Goal: Complete application form

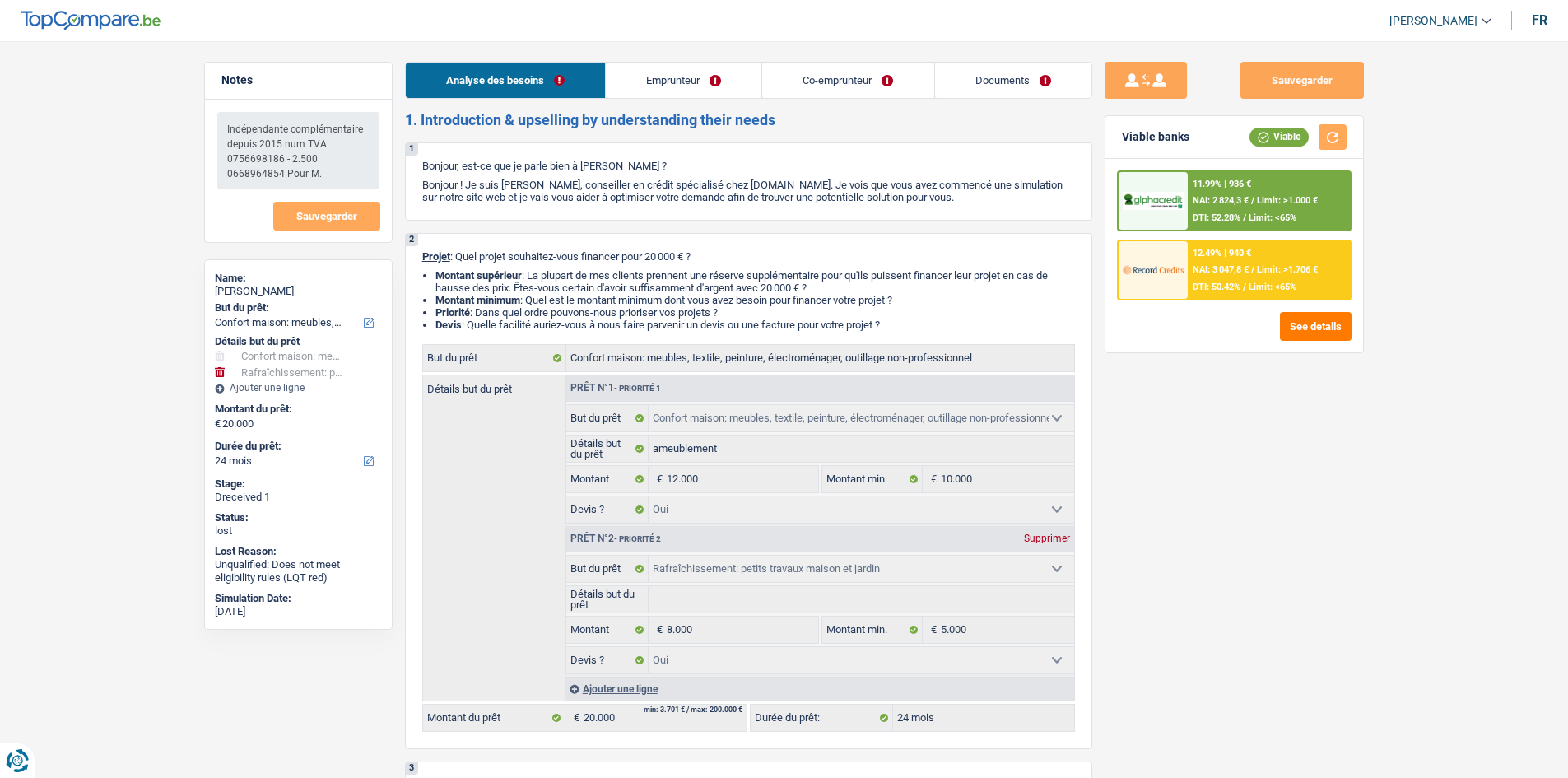
select select "household"
select select "houseOrGarden"
select select "24"
select select "household"
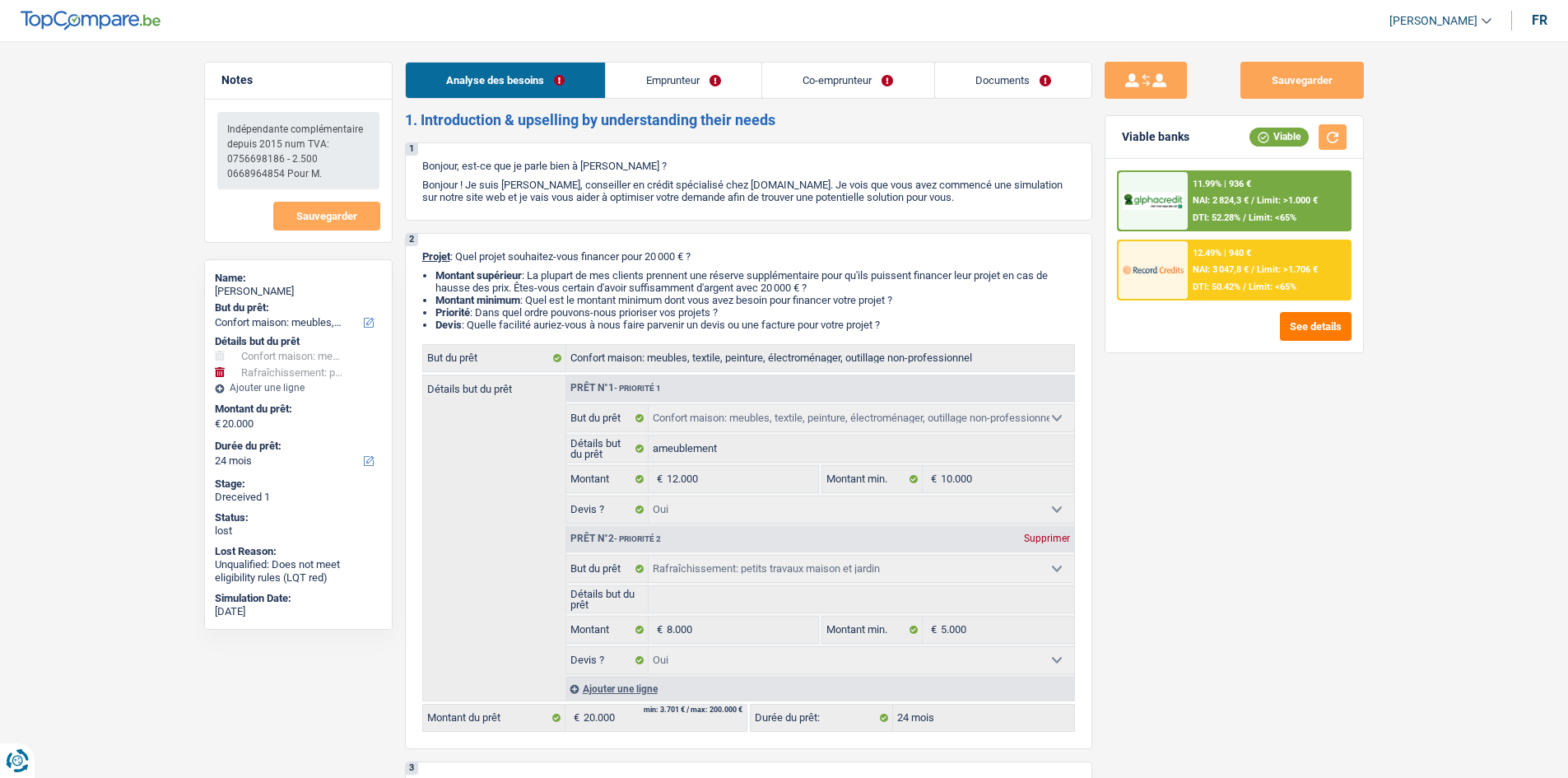
select select "household"
select select "yes"
select select "houseOrGarden"
select select "yes"
select select "24"
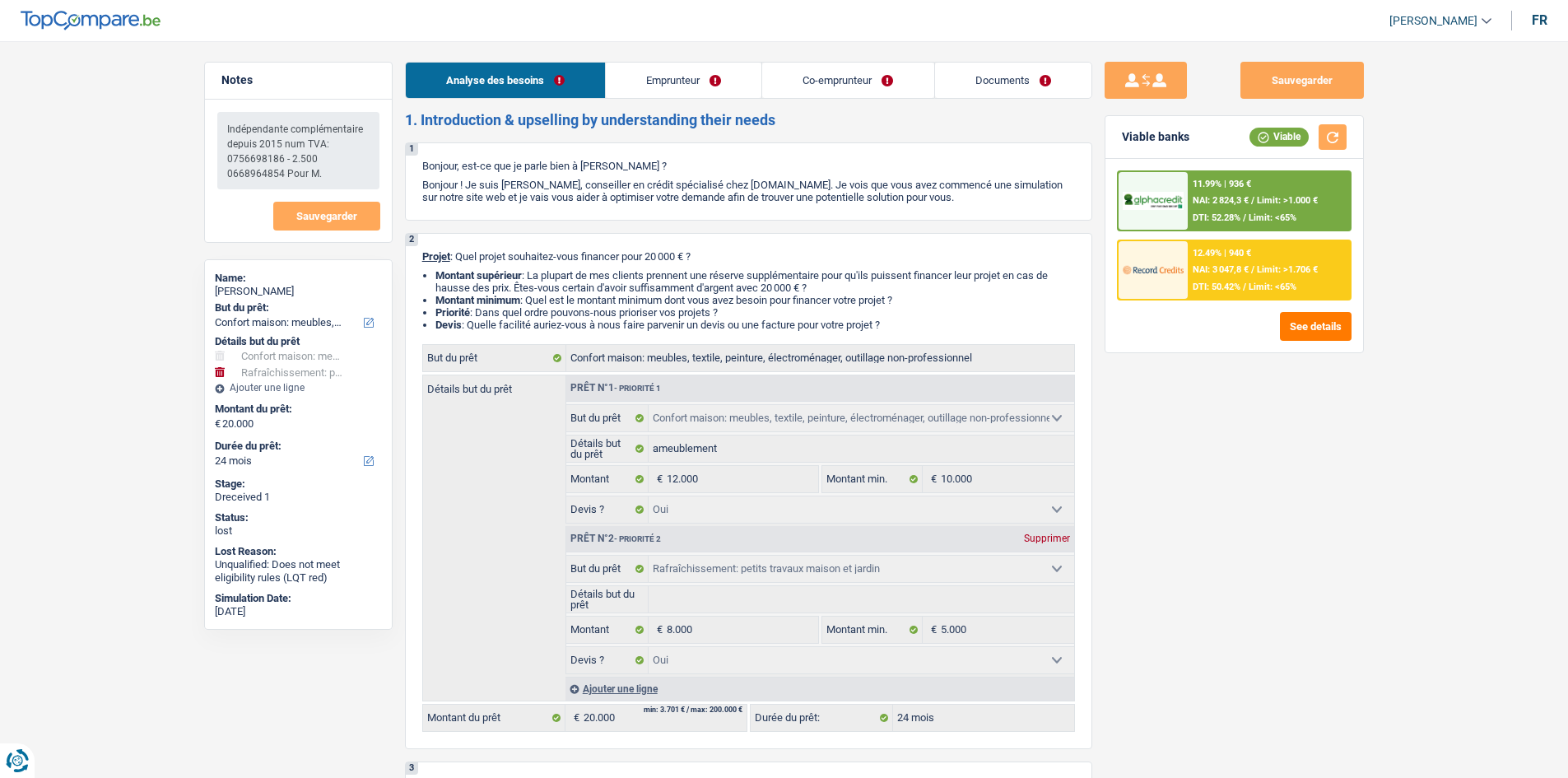
select select "publicEmployee"
select select "noProfession"
select select "familyAllowances"
select select "netSalary"
select select "mealVouchers"
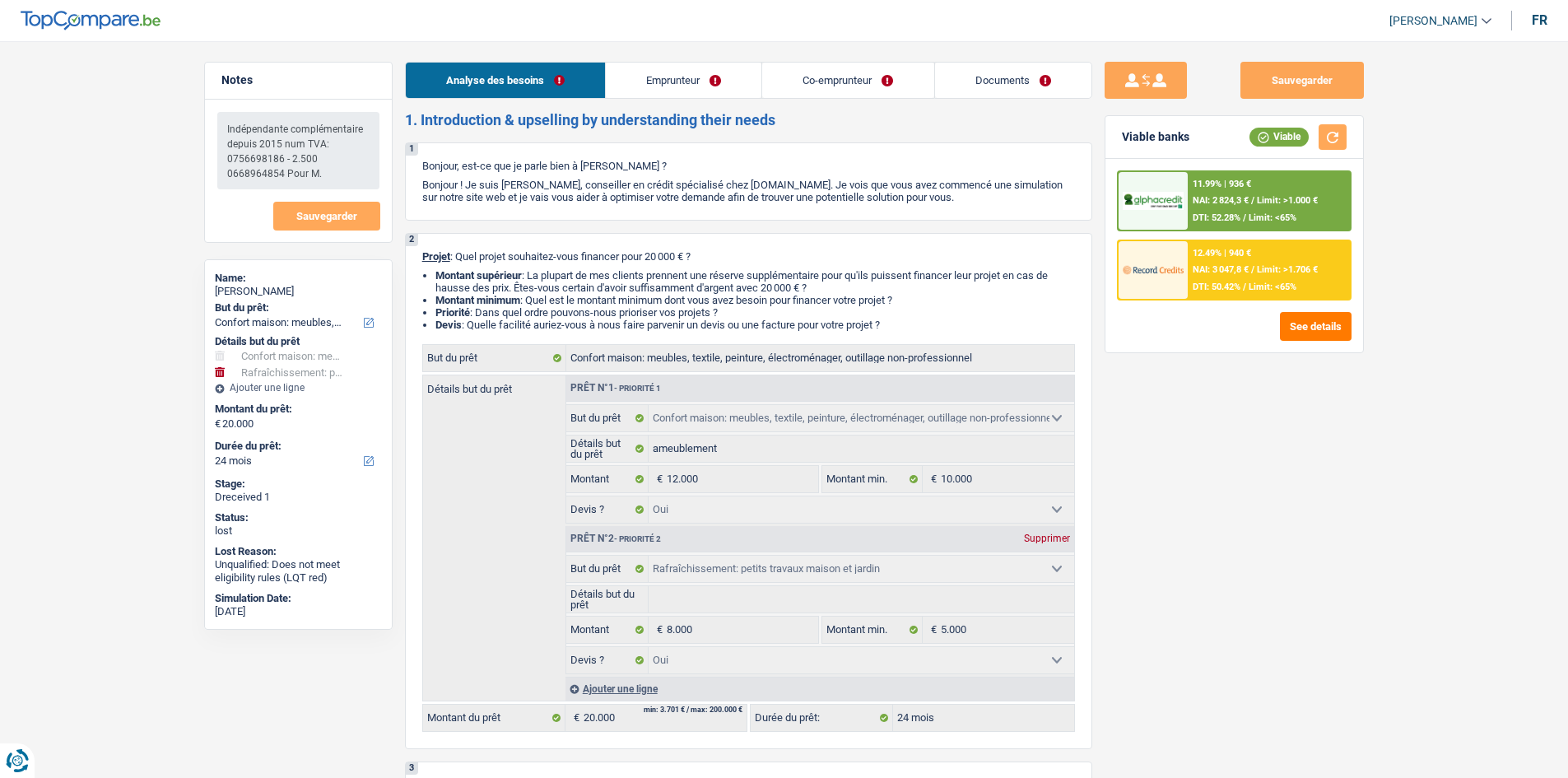
select select "netSalary"
select select "ownerWithMortgage"
select select "mortgage"
select select "300"
select select "carLoan"
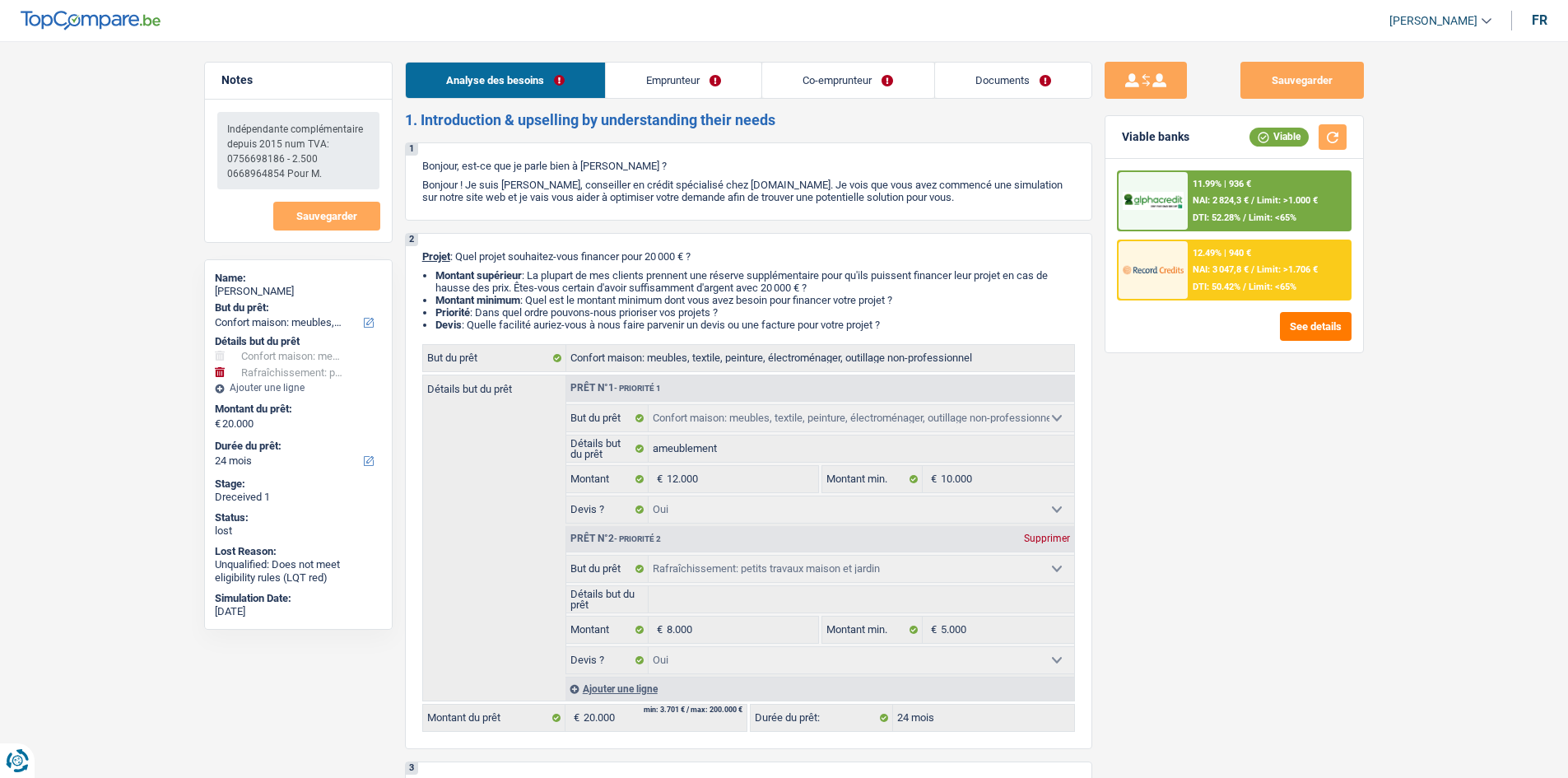
select select "60"
select select "cardOrCredit"
select select "household"
select select "yes"
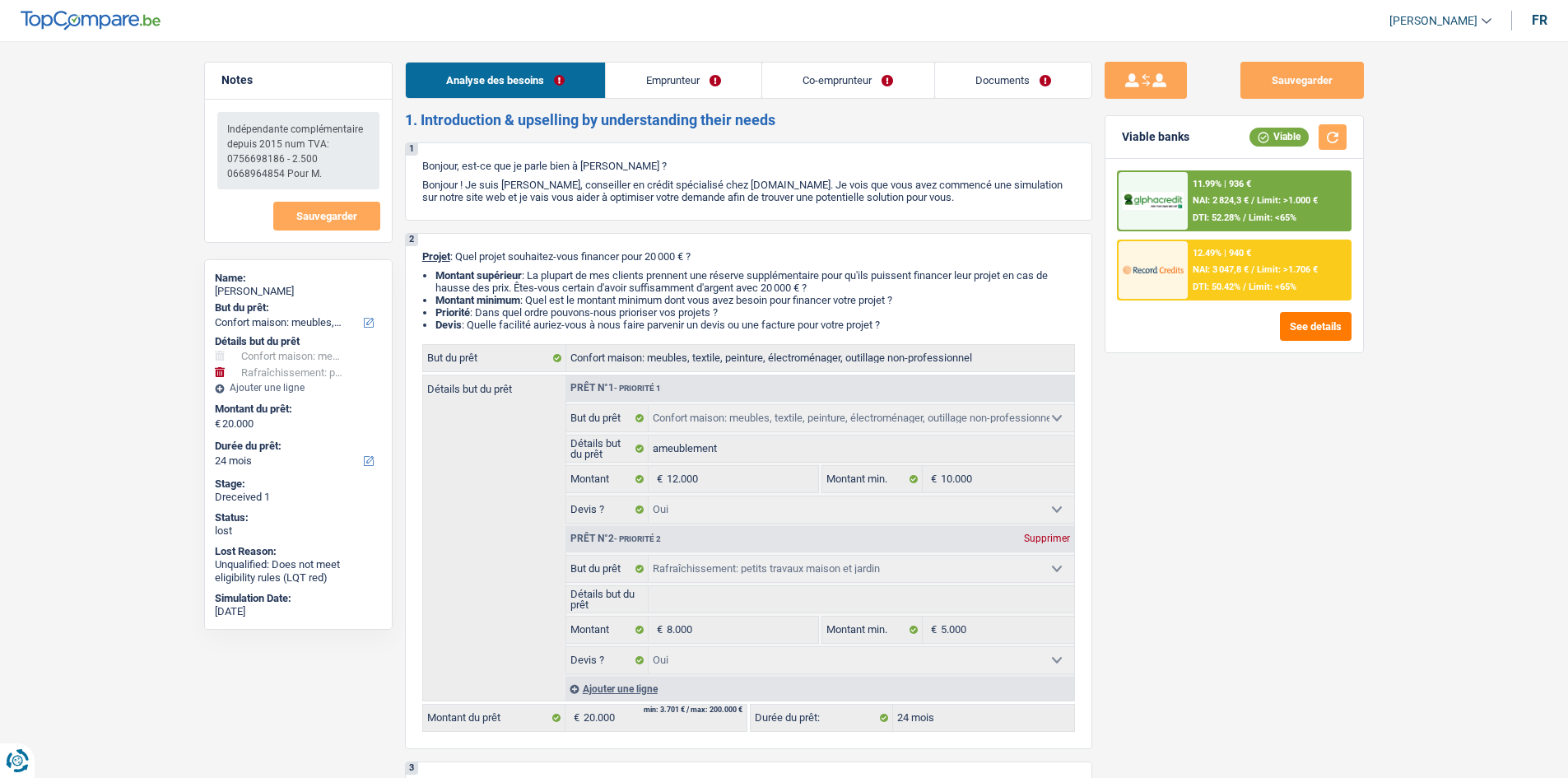
select select "houseOrGarden"
select select "yes"
select select "24"
select select "noProfession"
select select "netSalary"
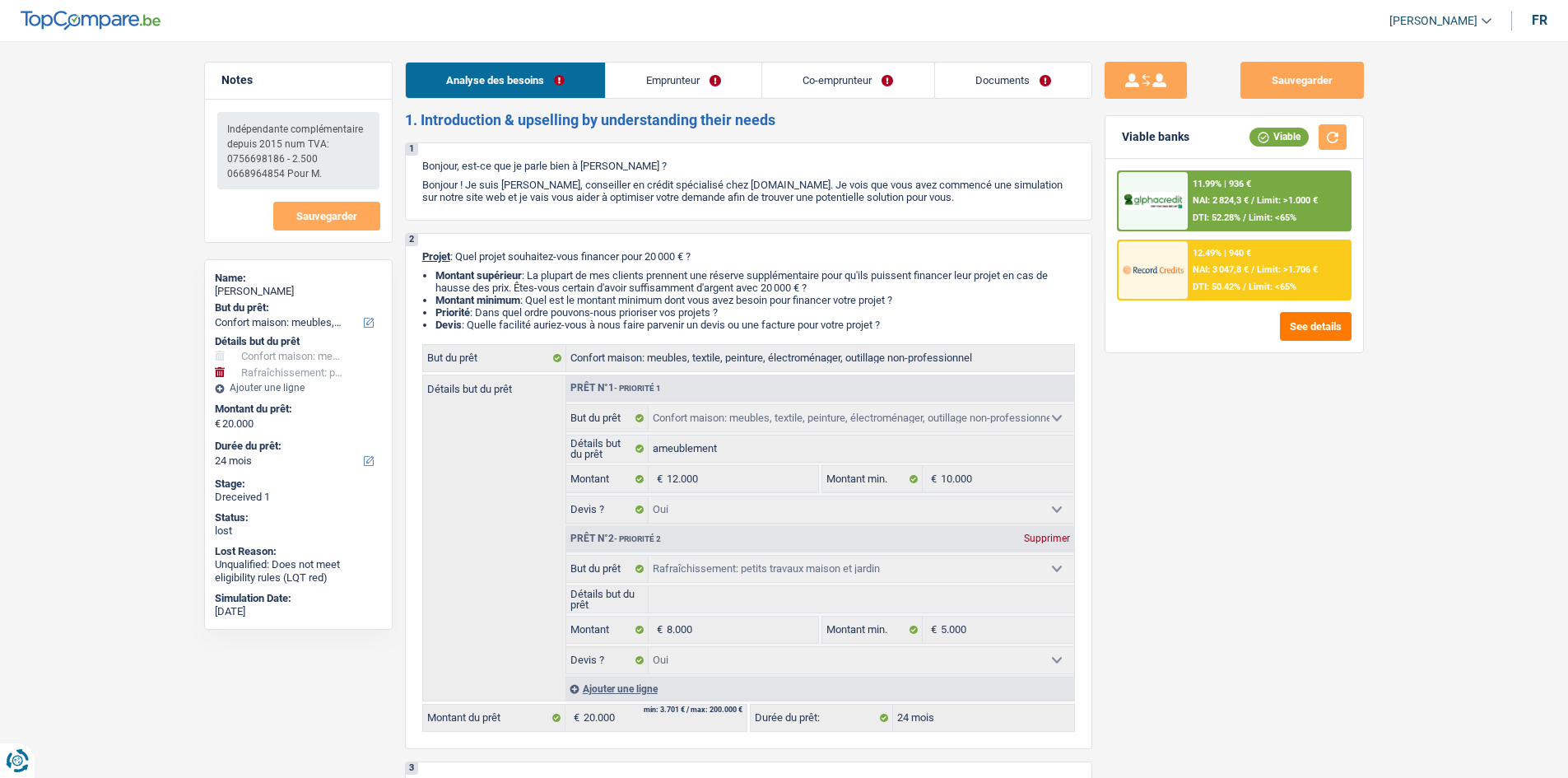
click at [983, 74] on link "Documents" at bounding box center [1013, 80] width 157 height 35
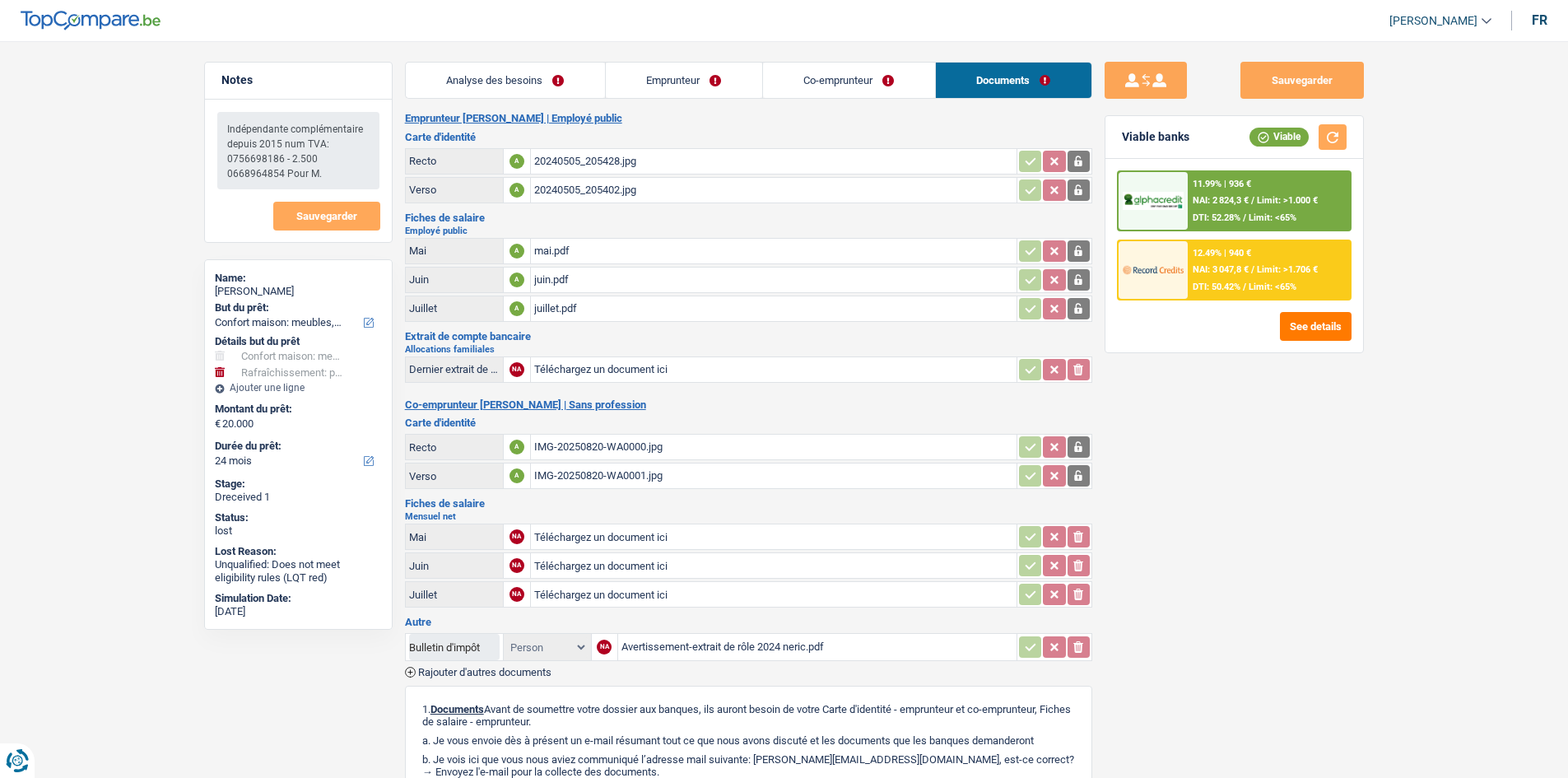
click at [683, 77] on link "Emprunteur" at bounding box center [683, 80] width 157 height 35
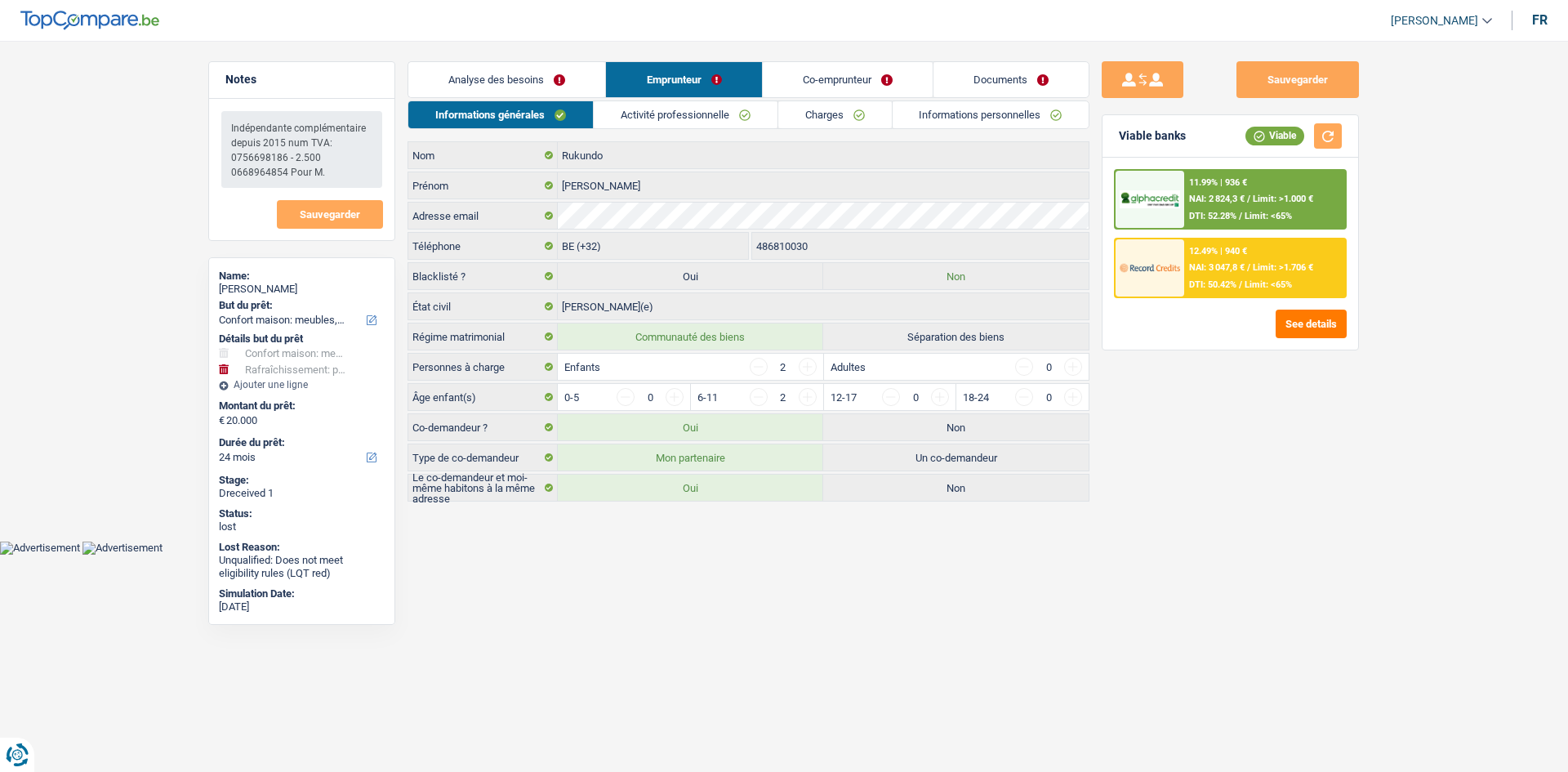
click at [814, 75] on link "Co-emprunteur" at bounding box center [848, 79] width 170 height 35
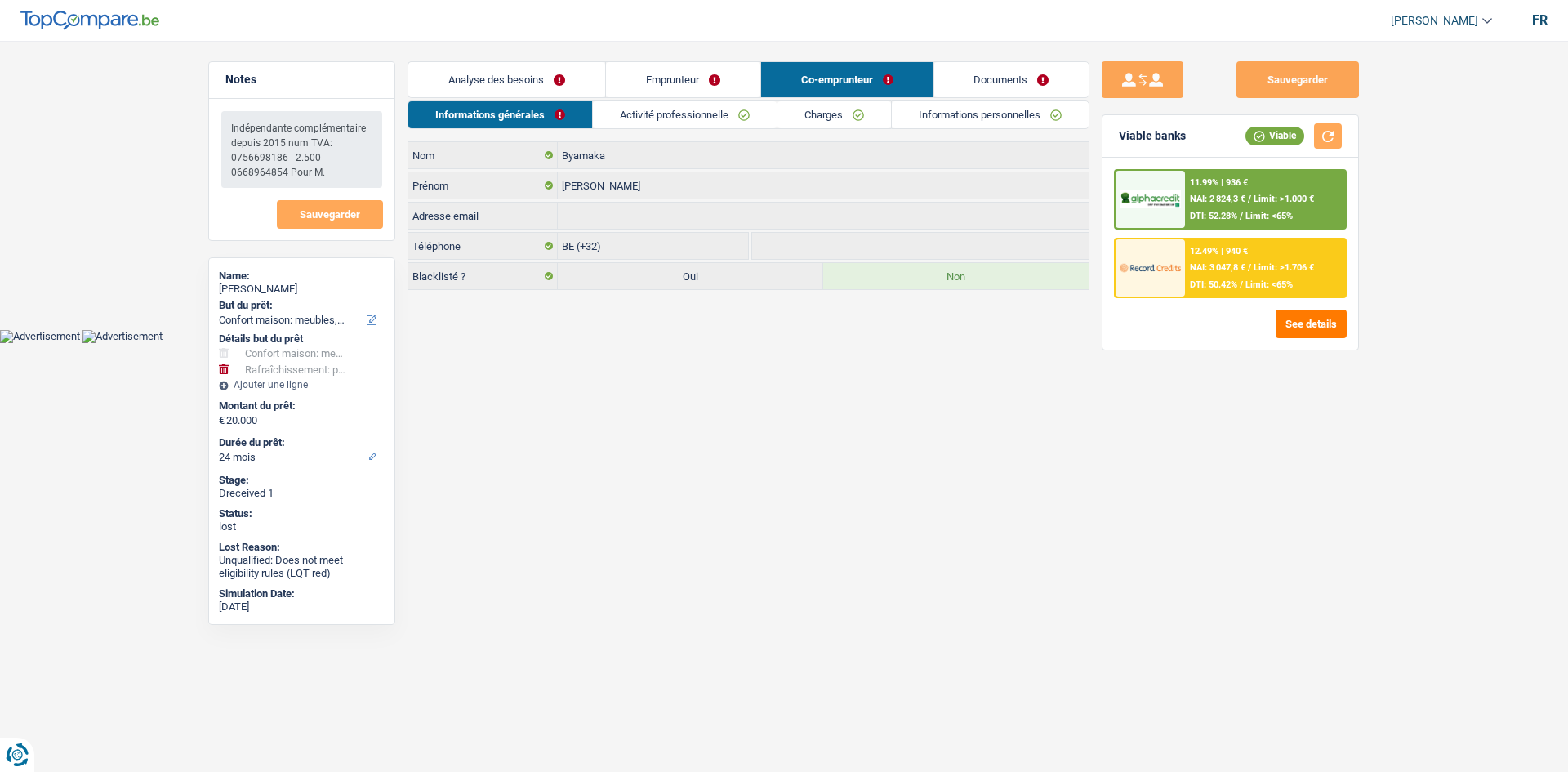
click at [743, 116] on link "Activité professionnelle" at bounding box center [685, 115] width 184 height 27
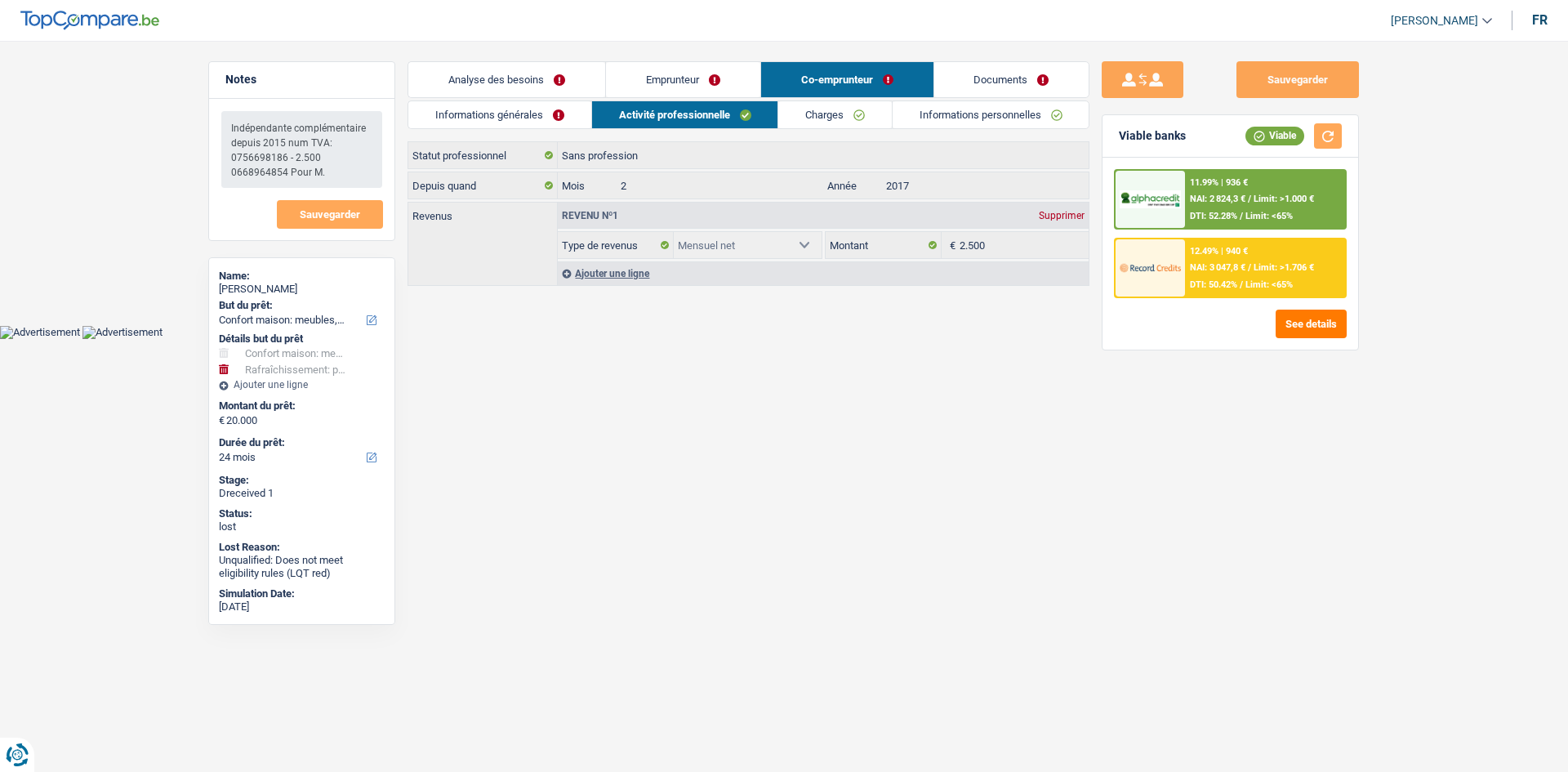
click at [550, 110] on link "Informations générales" at bounding box center [499, 115] width 183 height 27
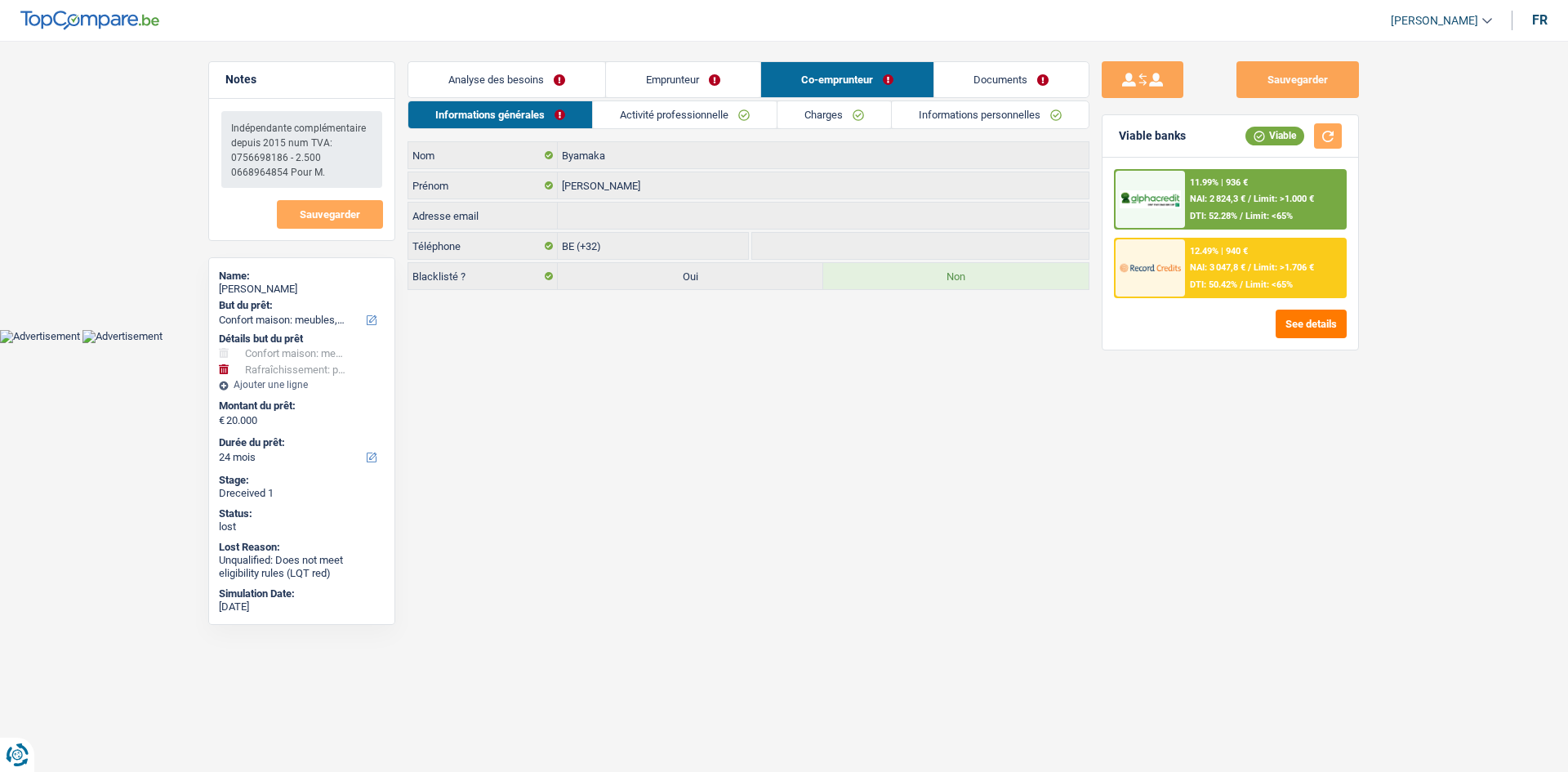
click at [705, 72] on link "Emprunteur" at bounding box center [683, 79] width 155 height 35
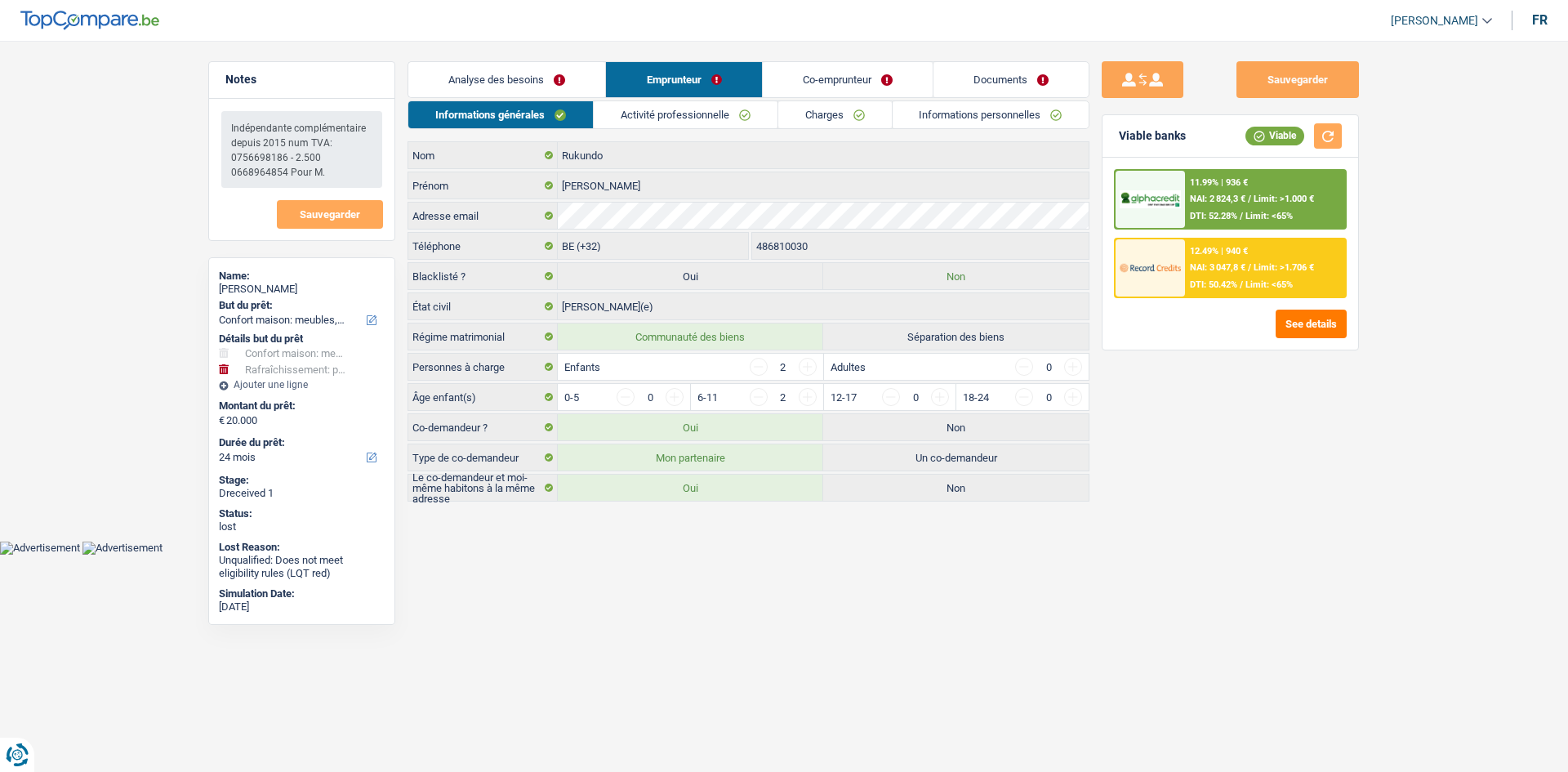
click at [1000, 81] on link "Documents" at bounding box center [1010, 79] width 156 height 35
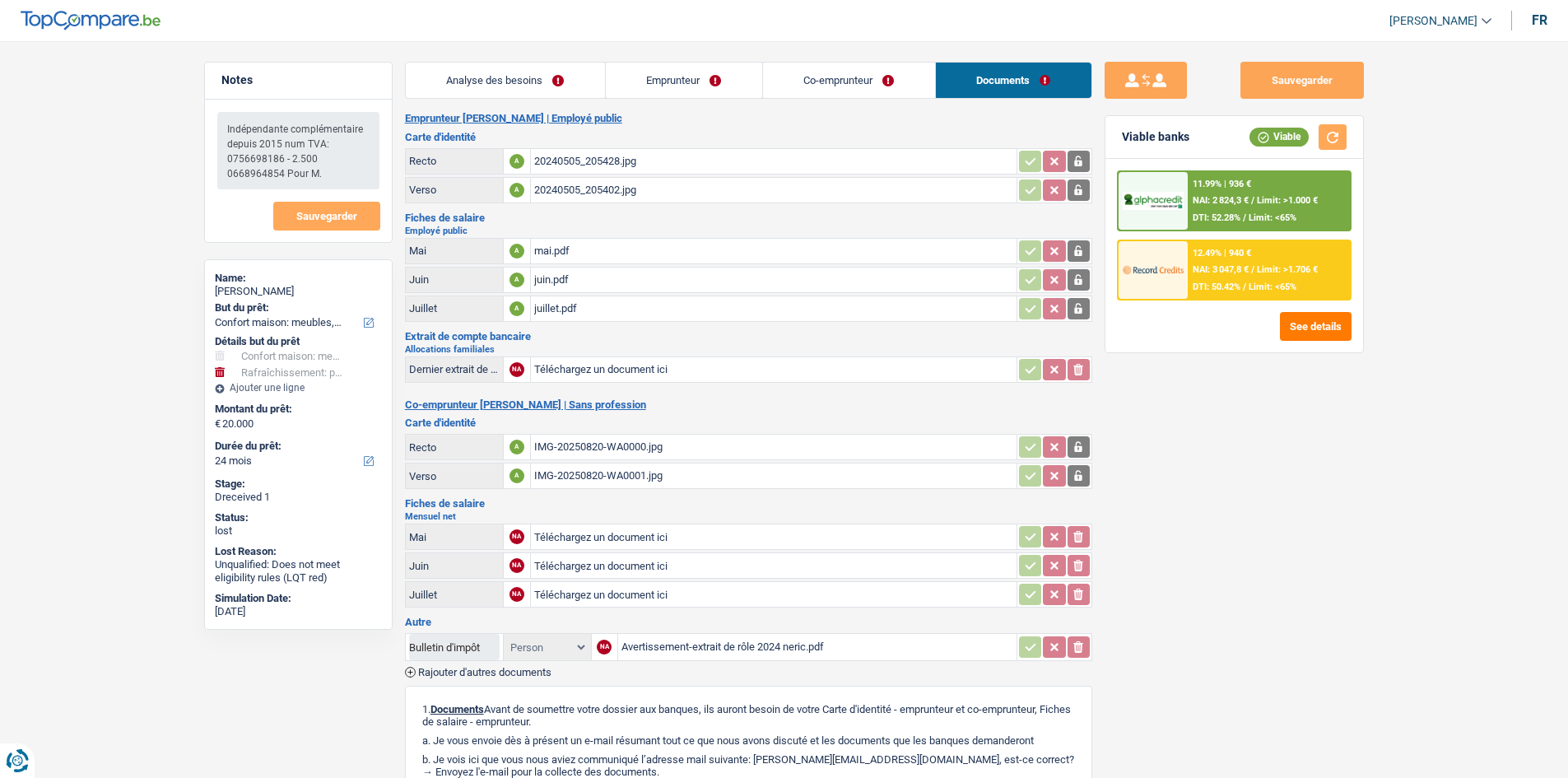
click at [708, 66] on link "Emprunteur" at bounding box center [683, 80] width 157 height 35
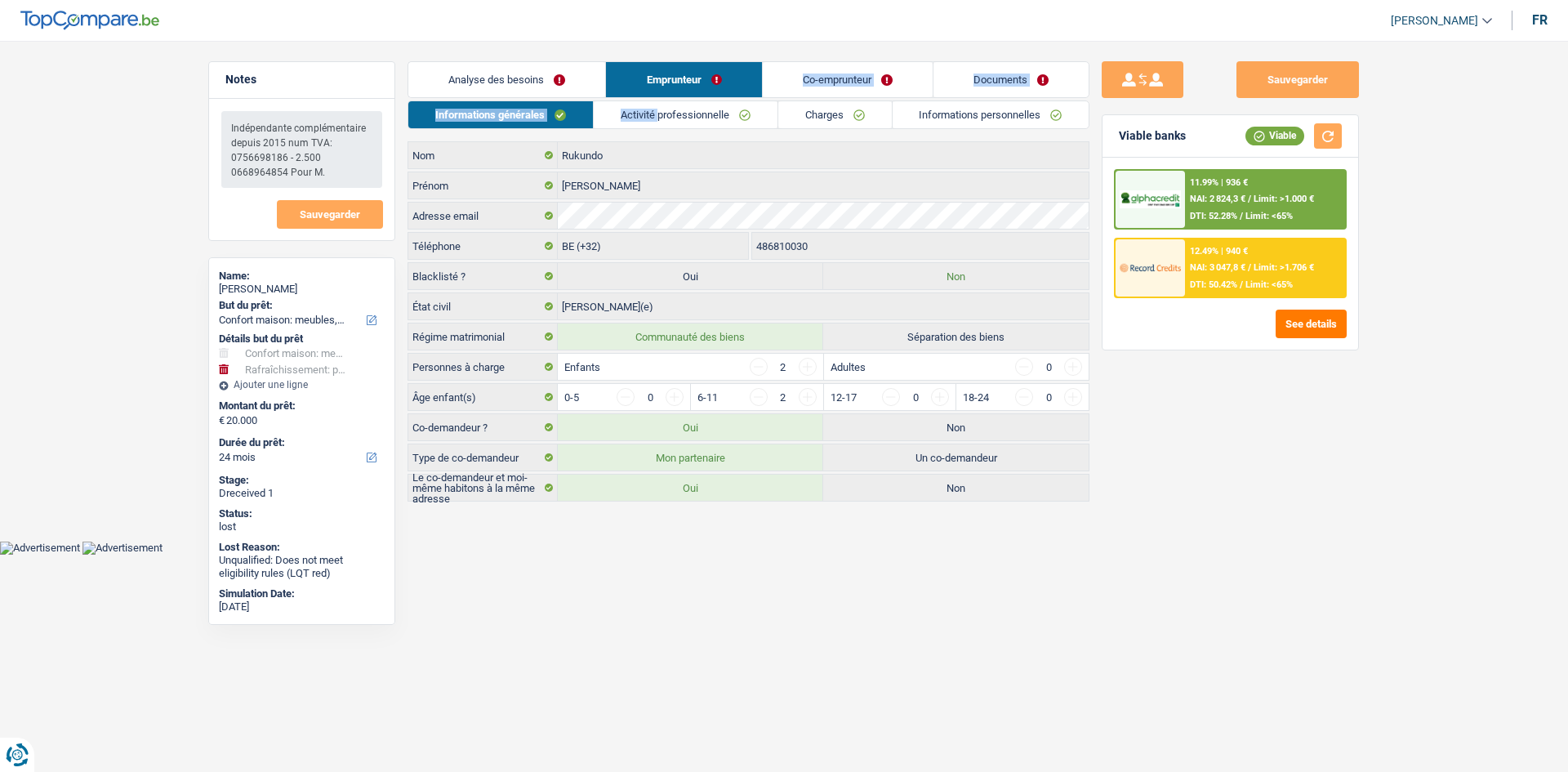
click at [658, 99] on div "Analyse des besoins Emprunteur Co-emprunteur Documents 1. Introduction & upsell…" at bounding box center [748, 282] width 682 height 440
click at [659, 111] on link "Activité professionnelle" at bounding box center [686, 115] width 184 height 27
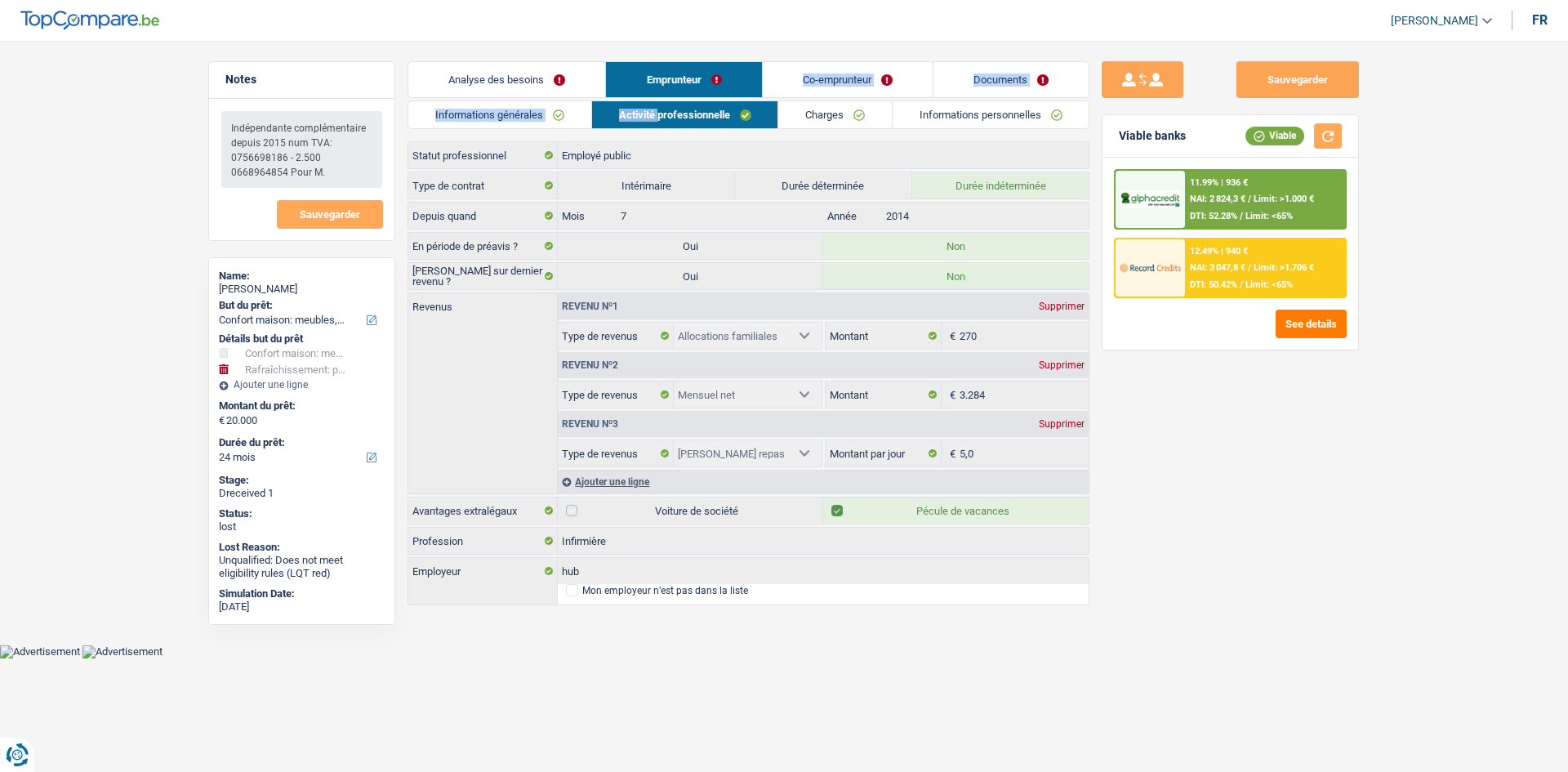
click at [502, 72] on link "Analyse des besoins" at bounding box center [506, 79] width 197 height 35
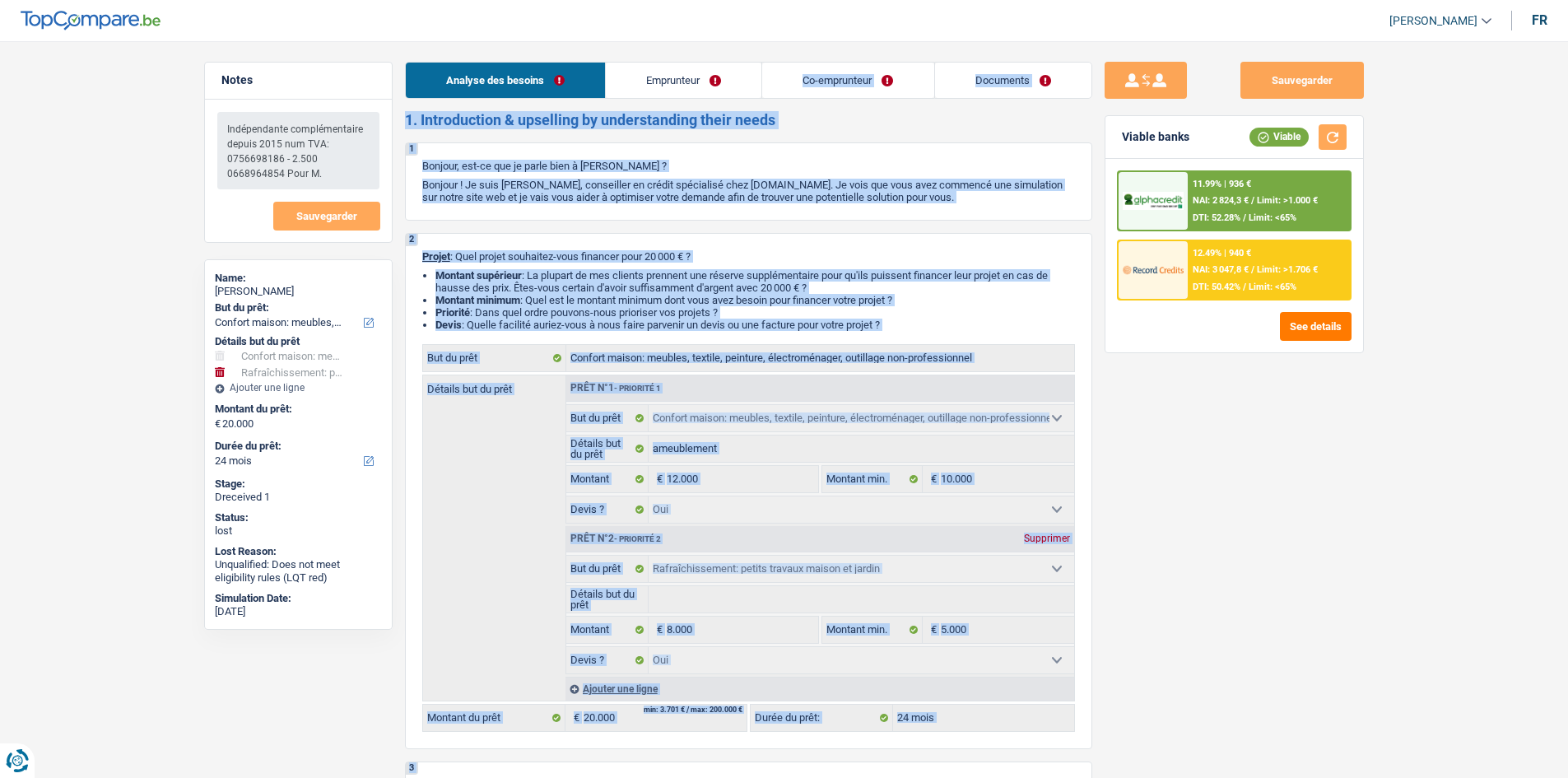
drag, startPoint x: 678, startPoint y: 82, endPoint x: 694, endPoint y: 82, distance: 16.0
click at [679, 82] on link "Emprunteur" at bounding box center [683, 80] width 156 height 35
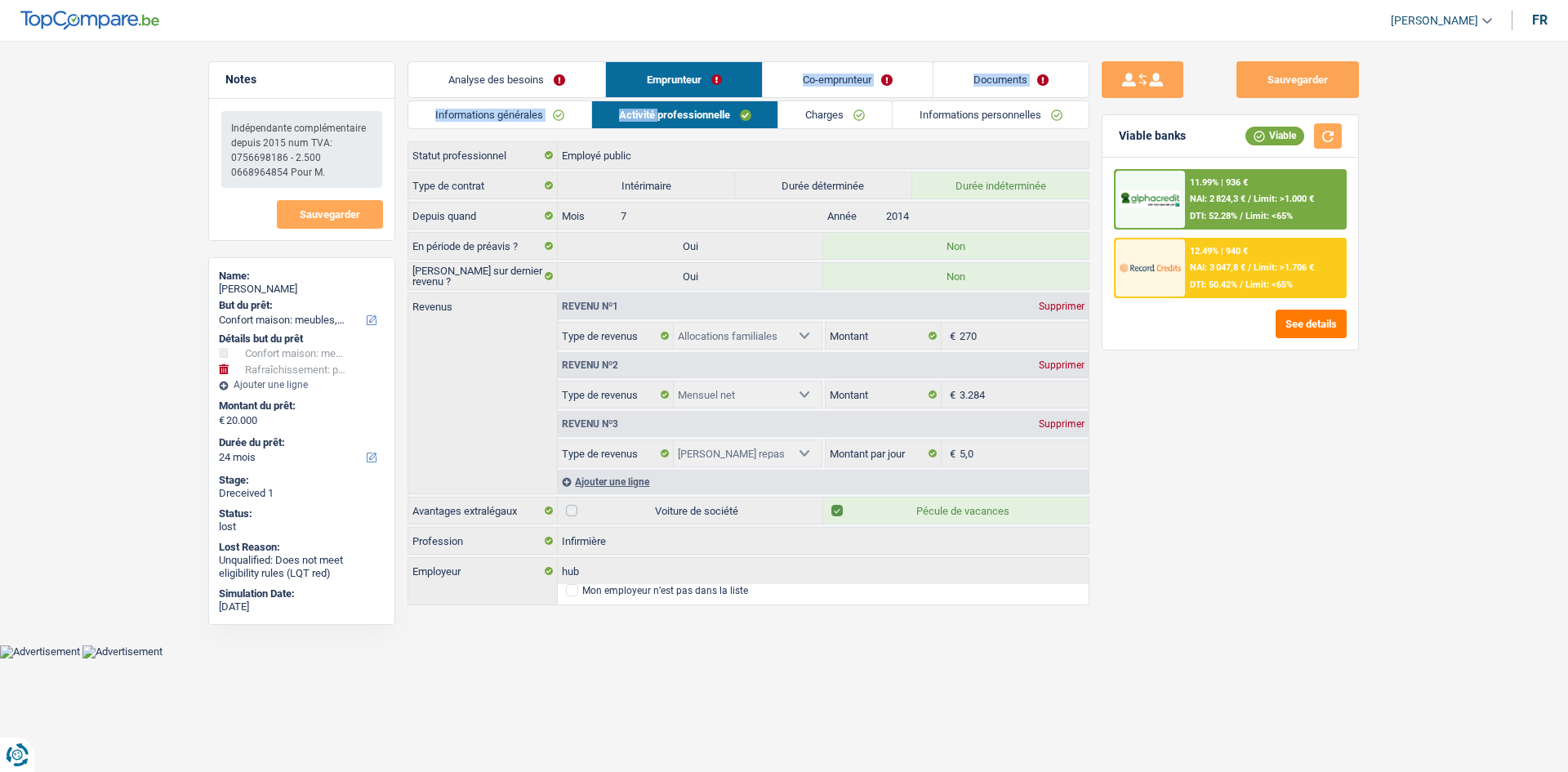
click at [967, 83] on link "Documents" at bounding box center [1010, 79] width 156 height 35
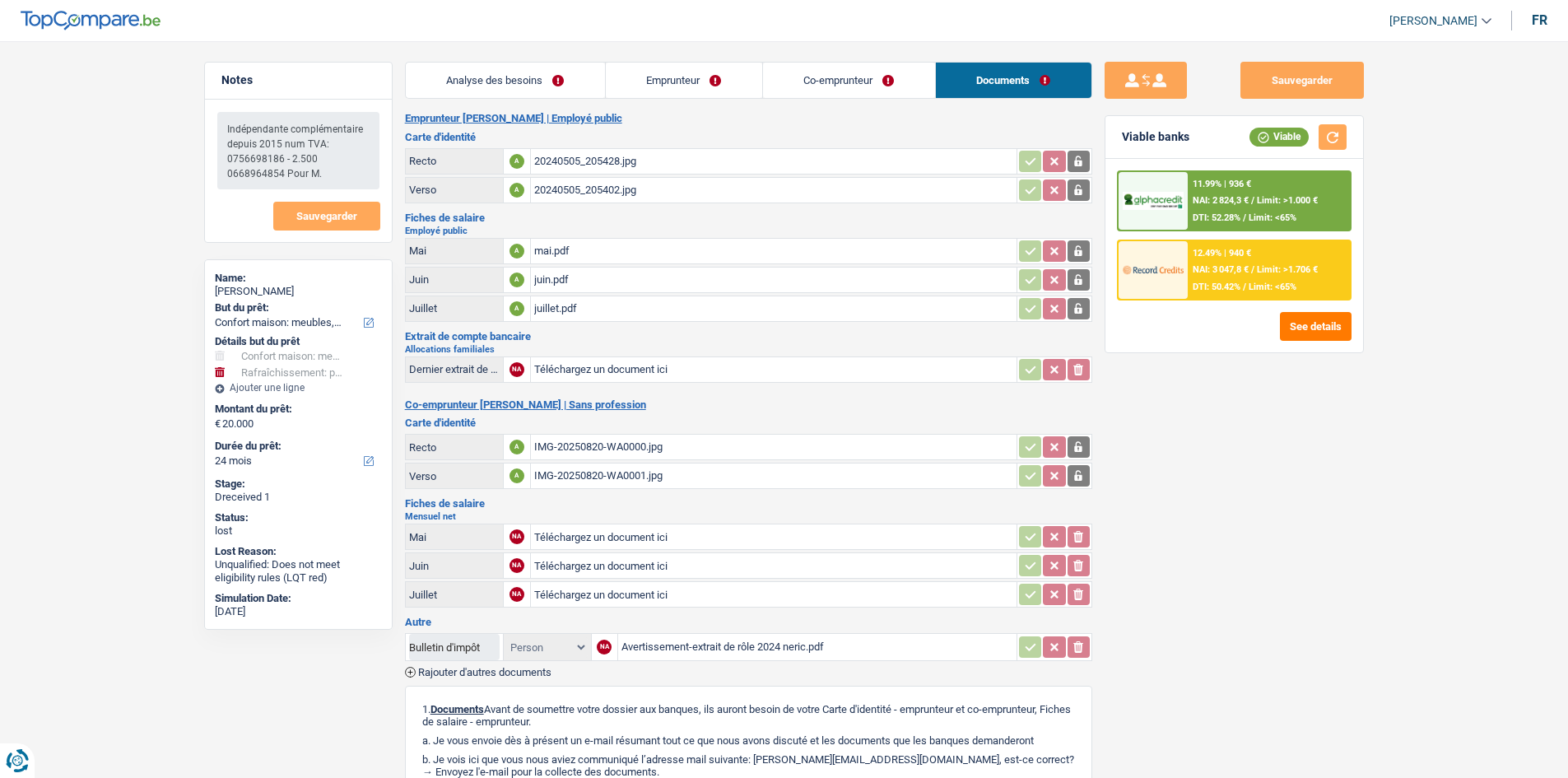
click at [792, 650] on div "Avertissement-extrait de rôle 2024 neric.pdf" at bounding box center [817, 647] width 392 height 25
click at [515, 80] on link "Analyse des besoins" at bounding box center [506, 80] width 199 height 35
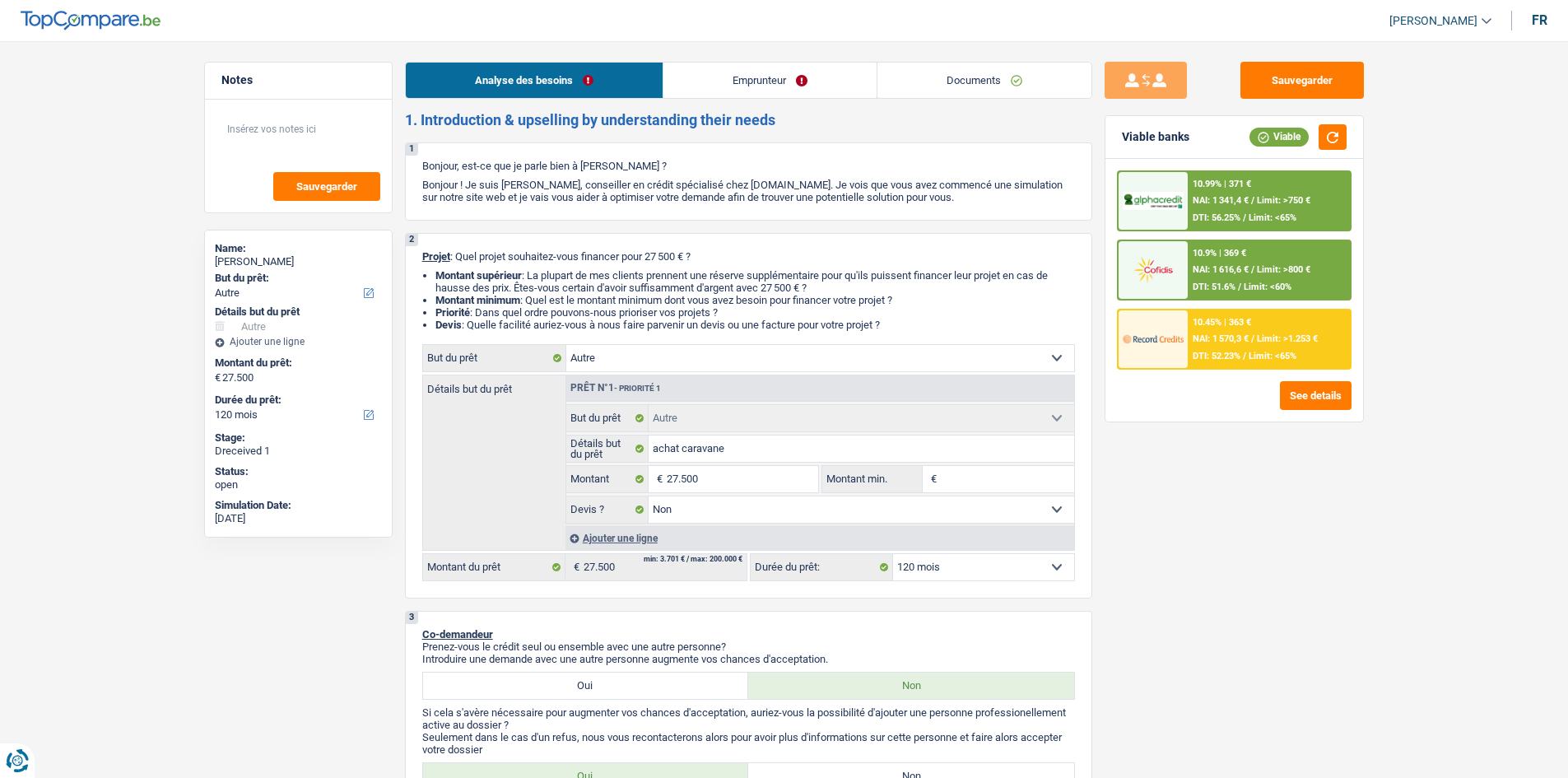
select select "other"
select select "120"
select select "other"
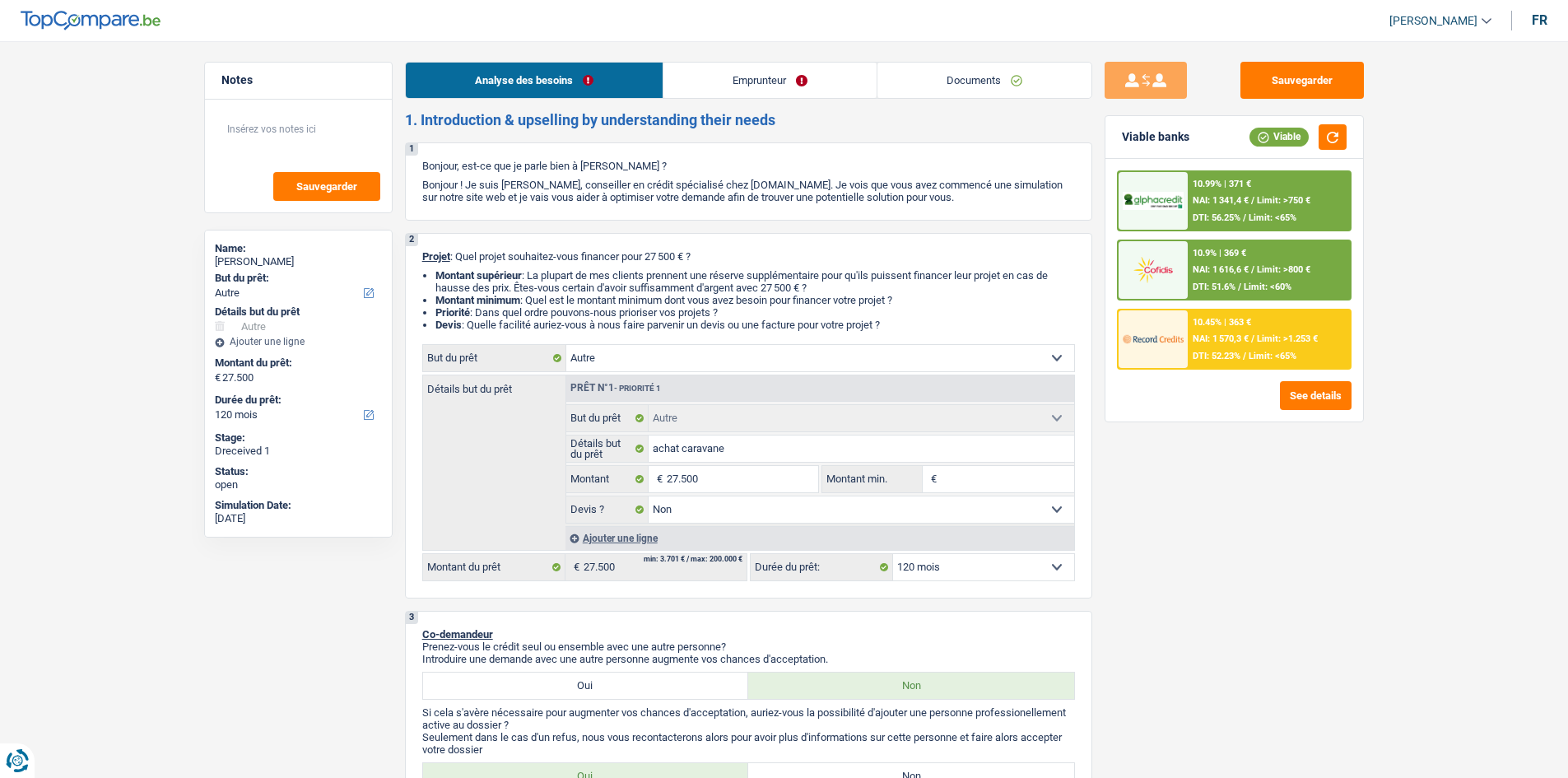
select select "false"
select select "120"
select select "privateEmployee"
select select "familyAllowances"
select select "netSalary"
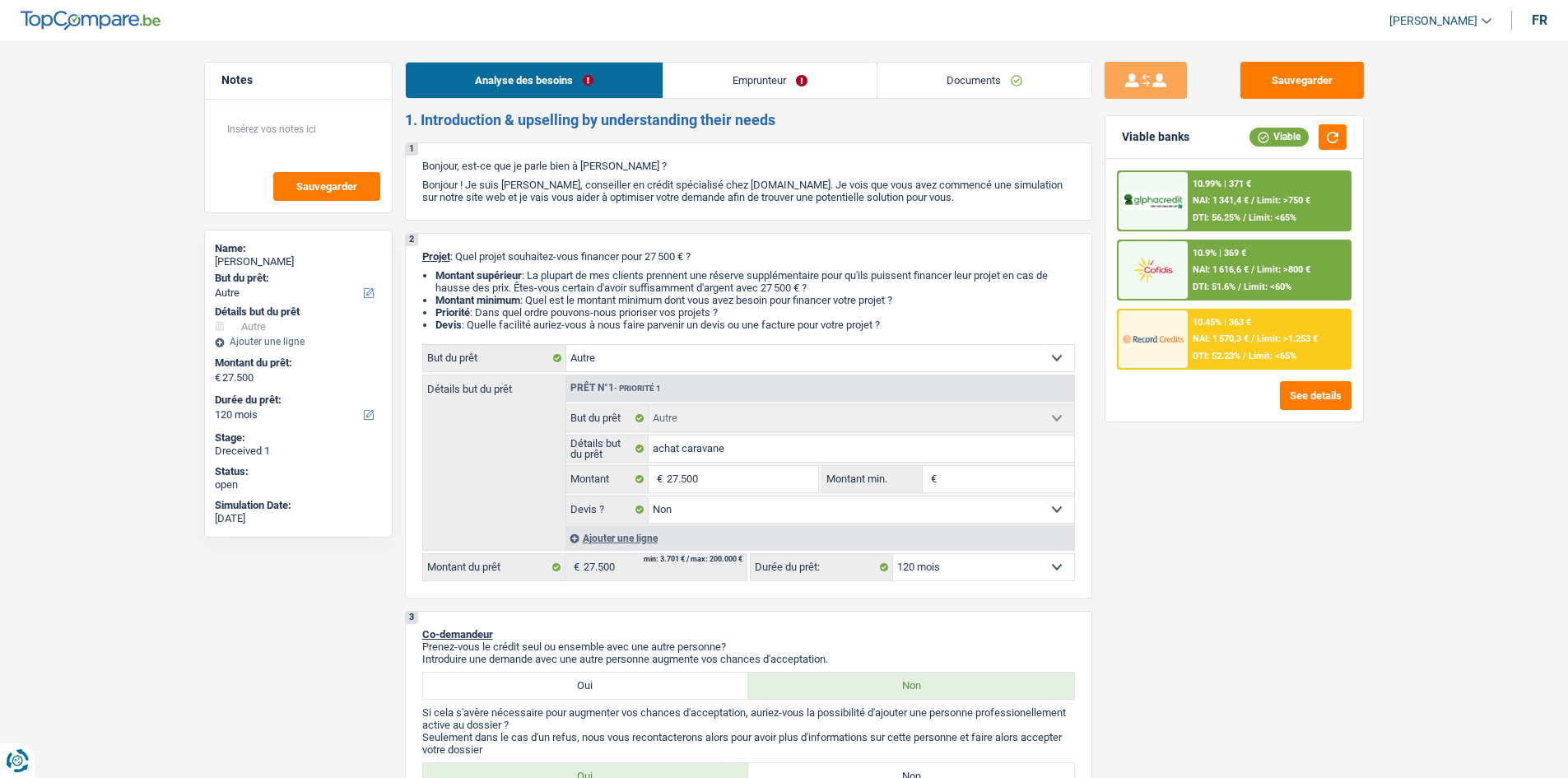
select select "unemployment"
select select "mealVouchers"
select select "ownerWithMortgage"
select select "mortgage"
select select "300"
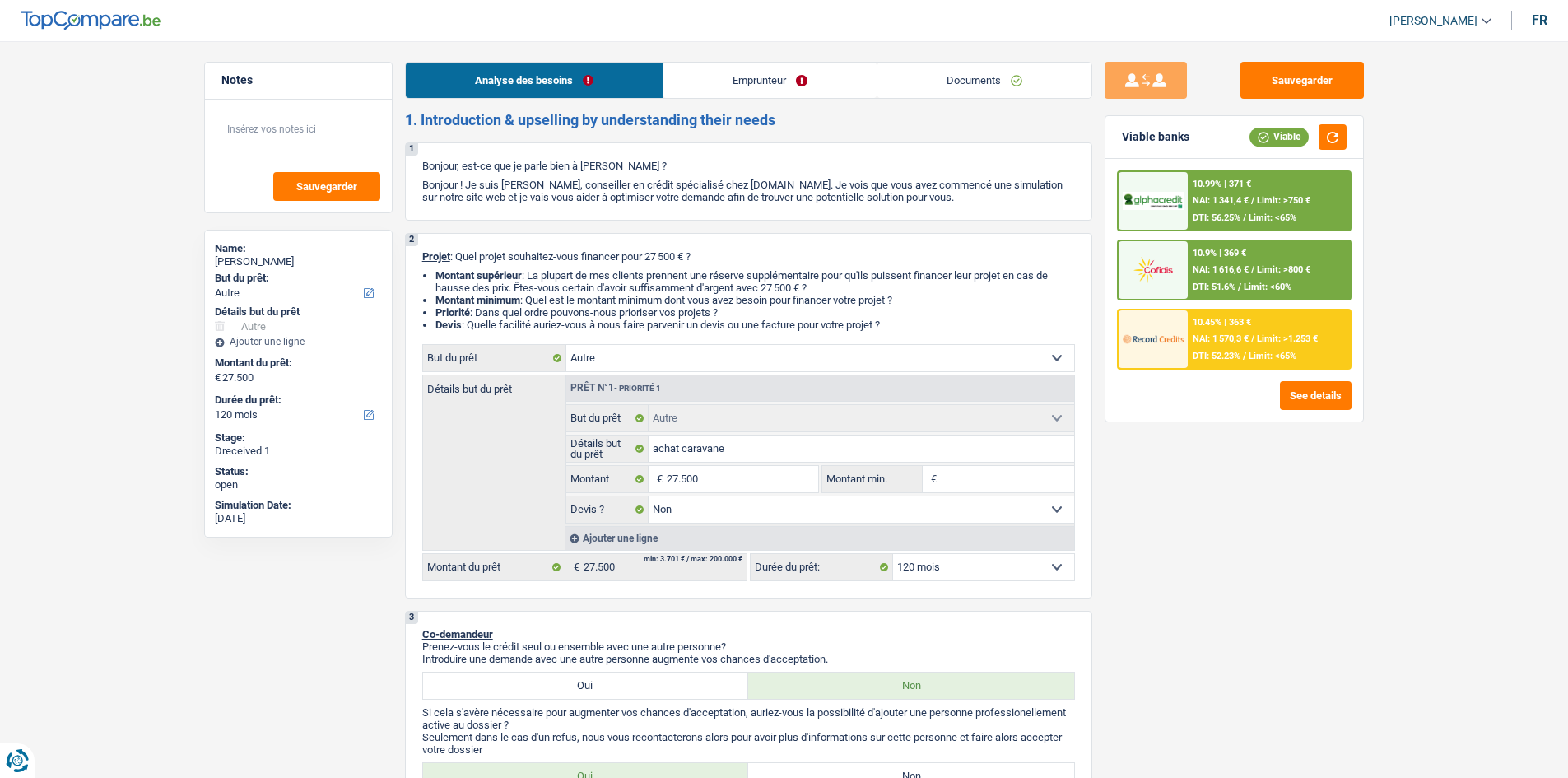
select select "renovationLoan"
select select "60"
select select "cardOrCredit"
select select "other"
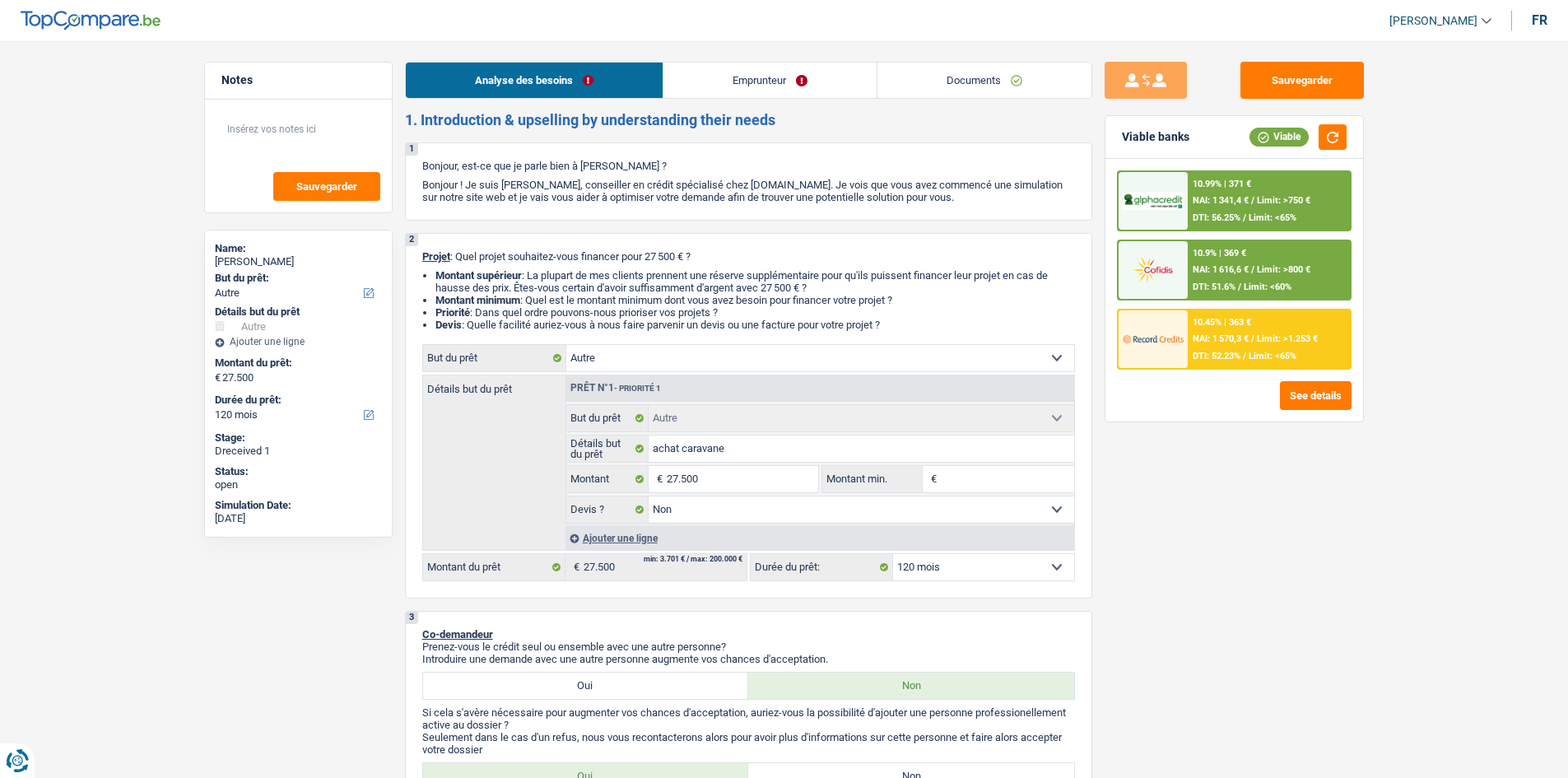
select select "false"
select select "120"
click at [710, 90] on link "Emprunteur" at bounding box center [770, 80] width 213 height 35
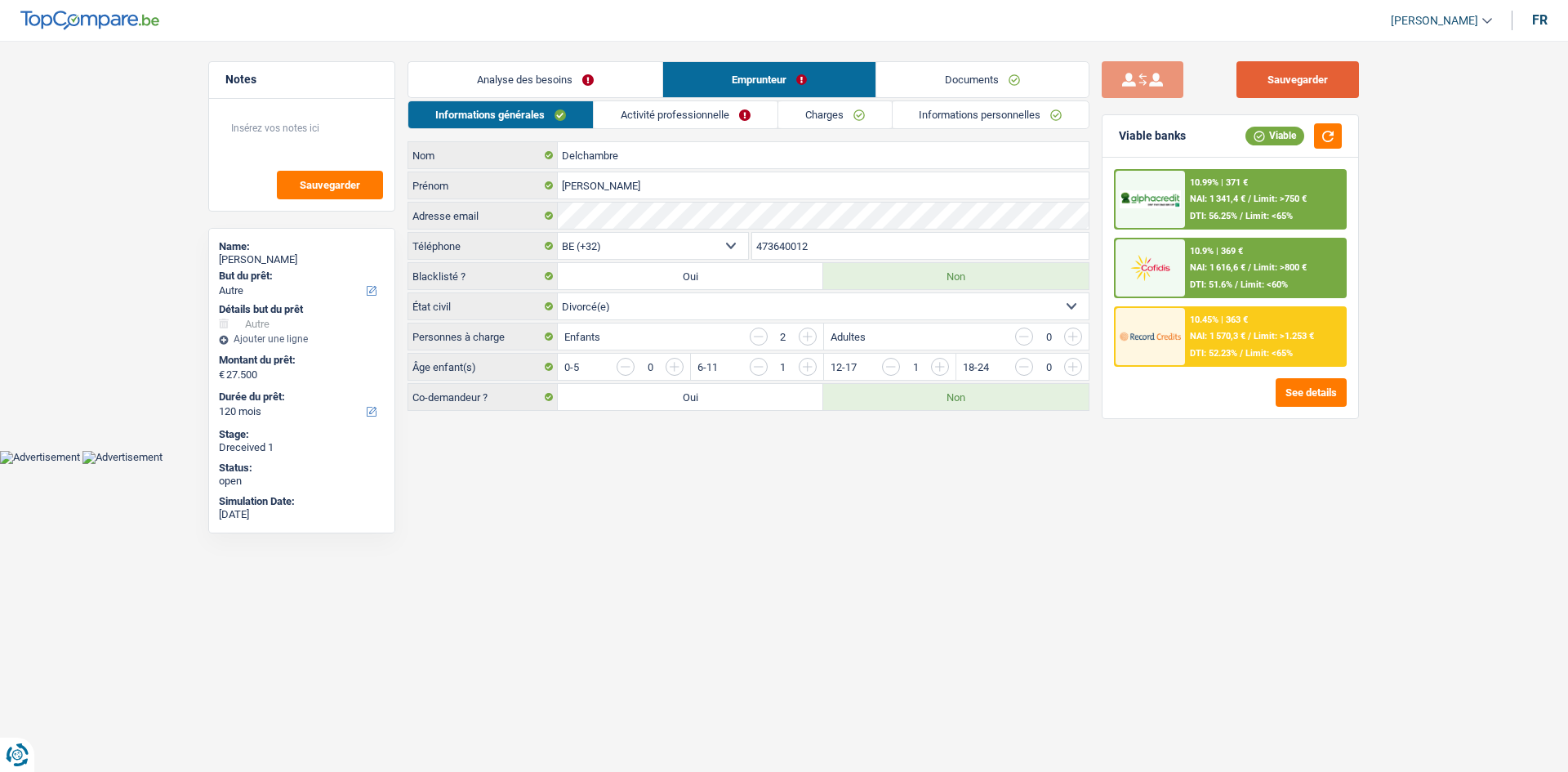
drag, startPoint x: 1260, startPoint y: 85, endPoint x: 1162, endPoint y: 67, distance: 99.6
click at [1253, 84] on button "Sauvegarder" at bounding box center [1297, 80] width 122 height 37
